Goal: Information Seeking & Learning: Learn about a topic

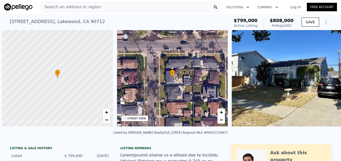
scroll to position [0, 2]
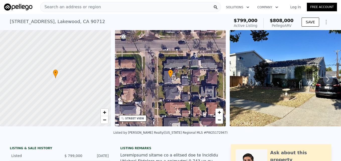
click at [176, 6] on div "Search an address or region" at bounding box center [130, 7] width 181 height 10
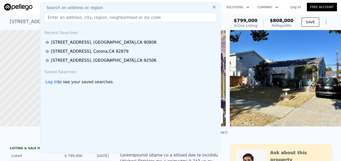
click at [116, 18] on input "text" at bounding box center [130, 17] width 172 height 9
click at [119, 17] on input "text" at bounding box center [130, 17] width 172 height 9
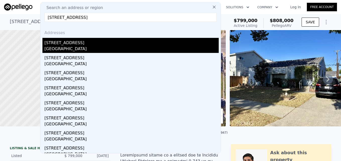
type input "[STREET_ADDRESS]"
click at [109, 42] on div "[STREET_ADDRESS]" at bounding box center [131, 42] width 174 height 8
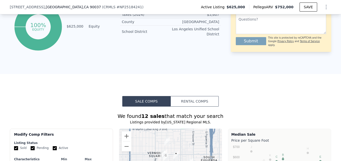
scroll to position [129, 0]
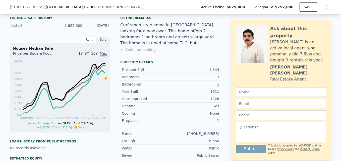
click at [111, 0] on html "Search an address or region Solutions Company Open main menu Log In Free Accoun…" at bounding box center [170, 80] width 341 height 161
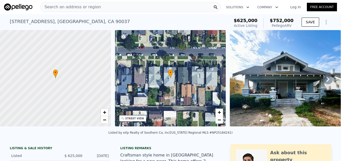
click at [105, 7] on div "Search an address or region" at bounding box center [130, 7] width 181 height 10
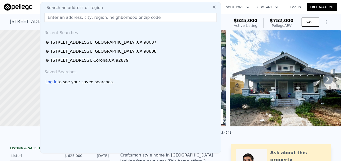
click at [103, 16] on input "text" at bounding box center [130, 17] width 172 height 9
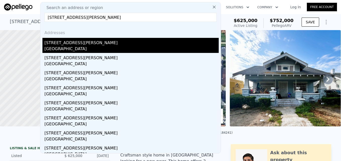
type input "[STREET_ADDRESS][PERSON_NAME]"
click at [107, 45] on div "[STREET_ADDRESS][PERSON_NAME]" at bounding box center [131, 42] width 174 height 8
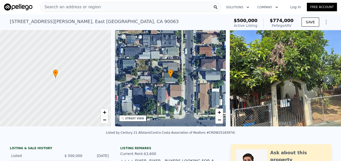
click at [107, 4] on div "Search an address or region" at bounding box center [130, 7] width 181 height 10
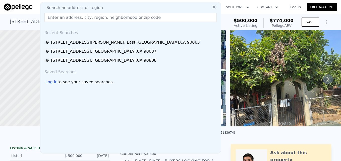
click at [102, 16] on input "text" at bounding box center [130, 17] width 172 height 9
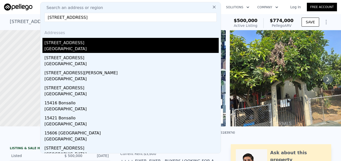
type input "[STREET_ADDRESS]"
click at [106, 44] on div "[STREET_ADDRESS]" at bounding box center [131, 42] width 174 height 8
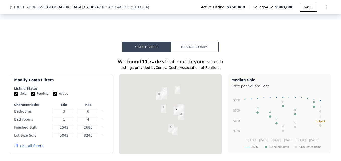
scroll to position [457, 0]
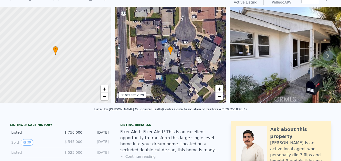
scroll to position [0, 0]
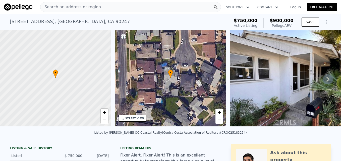
click at [70, 23] on div "[STREET_ADDRESS]" at bounding box center [70, 21] width 120 height 7
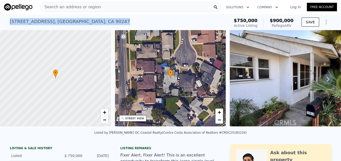
click at [70, 23] on div "[STREET_ADDRESS]" at bounding box center [70, 21] width 120 height 7
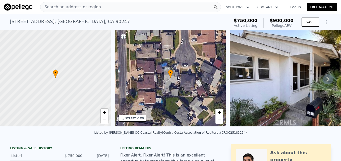
click at [112, 6] on div "Search an address or region" at bounding box center [130, 7] width 181 height 10
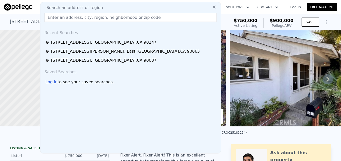
click at [99, 18] on input "text" at bounding box center [130, 17] width 172 height 9
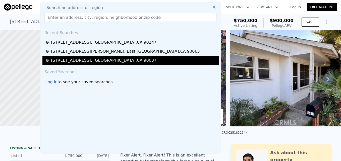
type input "[STREET_ADDRESS]"
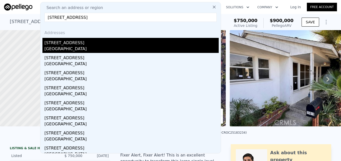
click at [94, 44] on div "[STREET_ADDRESS]" at bounding box center [131, 42] width 174 height 8
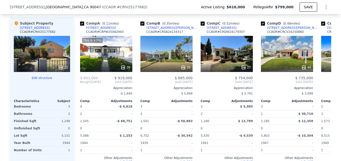
scroll to position [602, 0]
drag, startPoint x: 112, startPoint y: 111, endPoint x: 92, endPoint y: 18, distance: 94.7
click at [92, 18] on div "Value adjustments are computer generated by Pellego . Subject Property [STREET_…" at bounding box center [170, 98] width 321 height 180
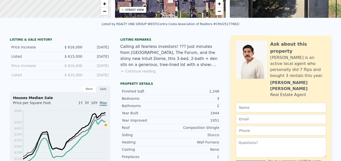
scroll to position [0, 0]
